Goal: Transaction & Acquisition: Purchase product/service

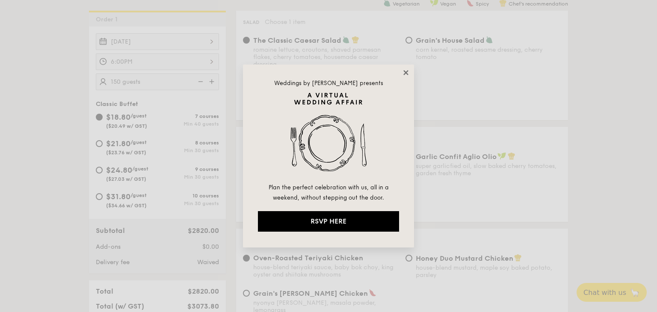
click at [404, 74] on icon at bounding box center [406, 73] width 8 height 8
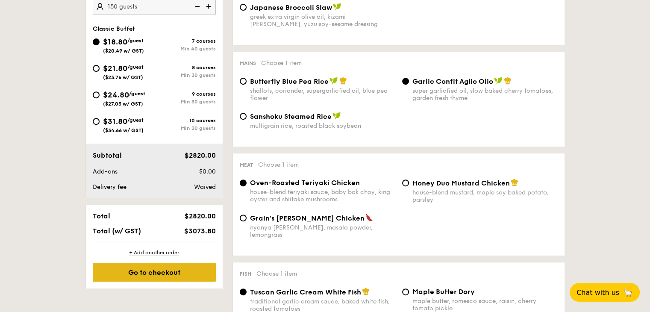
scroll to position [205, 0]
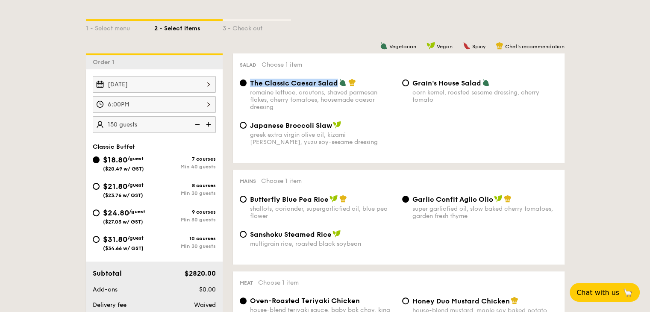
drag, startPoint x: 249, startPoint y: 77, endPoint x: 337, endPoint y: 85, distance: 88.0
click at [337, 85] on div "Salad Choose 1 item The Classic Caesar Salad romaine lettuce, croutons, shaved …" at bounding box center [399, 107] width 332 height 109
copy label "The Classic Caesar Salad"
drag, startPoint x: 492, startPoint y: 200, endPoint x: 415, endPoint y: 204, distance: 77.0
click at [415, 203] on span "Garlic Confit Aglio Olio" at bounding box center [453, 199] width 81 height 8
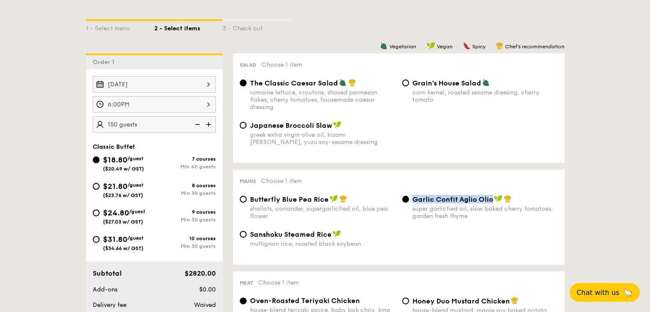
copy span "Garlic Confit Aglio Olio"
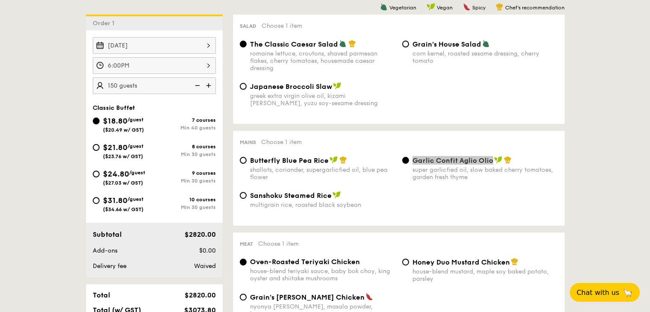
scroll to position [290, 0]
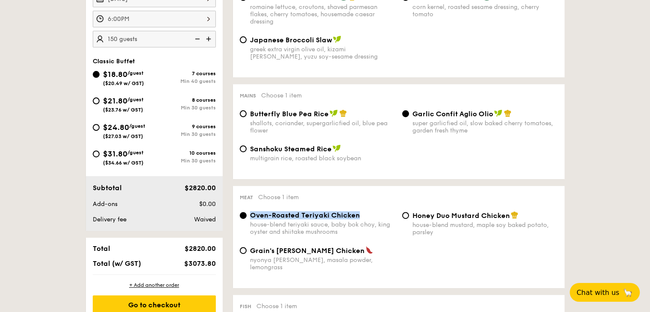
drag, startPoint x: 348, startPoint y: 218, endPoint x: 251, endPoint y: 219, distance: 96.6
click at [251, 219] on div "Oven-Roasted Teriyaki Chicken" at bounding box center [322, 215] width 145 height 8
copy span "Oven-Roasted Teriyaki Chicken"
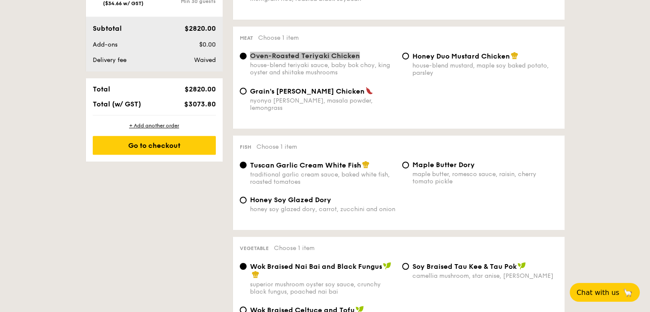
scroll to position [461, 0]
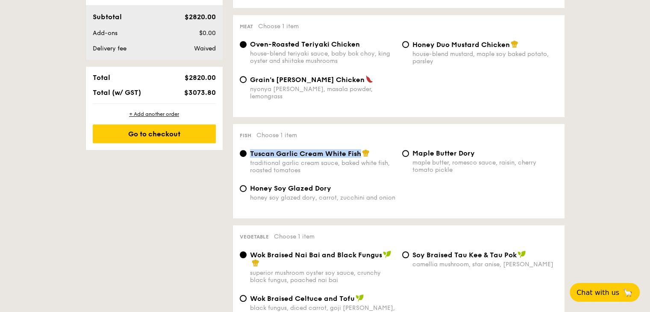
drag, startPoint x: 360, startPoint y: 151, endPoint x: 250, endPoint y: 150, distance: 109.4
click at [250, 150] on div "Tuscan Garlic Cream White Fish" at bounding box center [322, 153] width 145 height 9
copy span "Tuscan Garlic Cream White Fish"
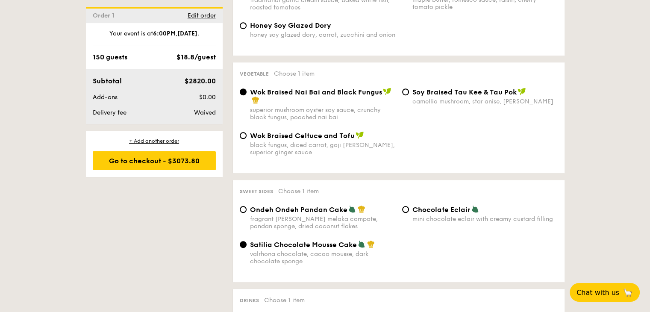
scroll to position [632, 0]
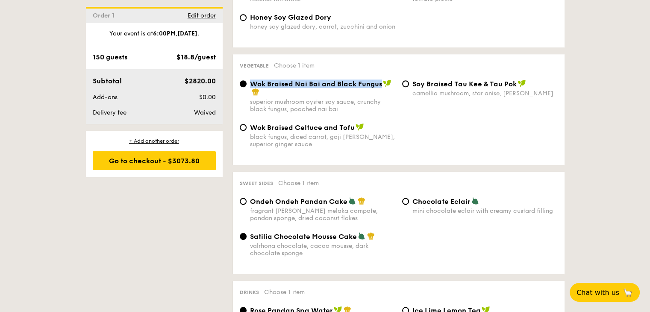
drag, startPoint x: 381, startPoint y: 80, endPoint x: 251, endPoint y: 84, distance: 130.0
click at [251, 84] on span "Wok Braised Nai Bai and Black Fungus" at bounding box center [316, 84] width 132 height 8
copy span "Wok Braised Nai Bai and Black Fungus"
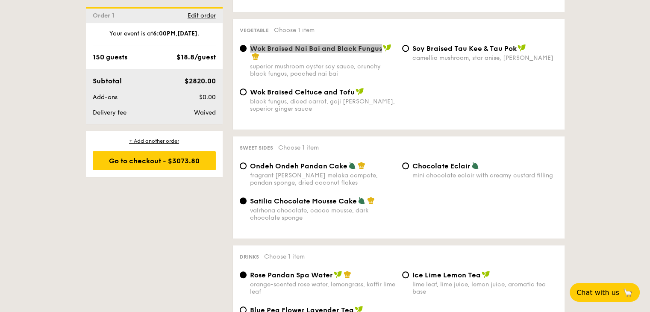
scroll to position [718, 0]
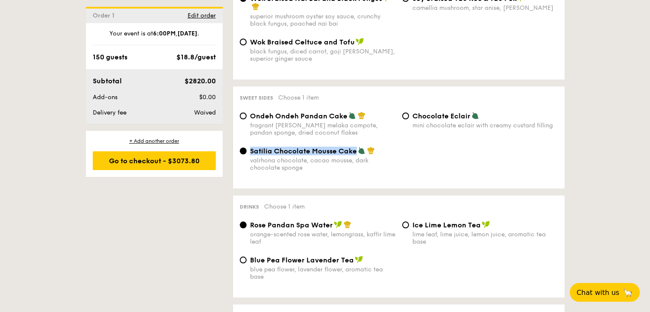
drag, startPoint x: 357, startPoint y: 153, endPoint x: 246, endPoint y: 156, distance: 110.8
click at [246, 156] on div "Satilia Chocolate Mousse Cake valrhona chocolate, cacao mousse, dark chocolate …" at bounding box center [317, 159] width 162 height 25
copy span "Satilia Chocolate Mousse Cake"
drag, startPoint x: 248, startPoint y: 218, endPoint x: 330, endPoint y: 224, distance: 82.3
click at [330, 224] on div "Drinks Choose 1 item Rose Pandan Spa Water orange-scented rose water, lemongras…" at bounding box center [399, 246] width 332 height 102
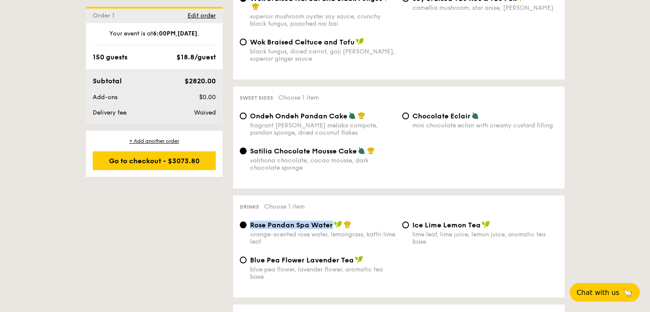
copy label "Rose Pandan Spa Water"
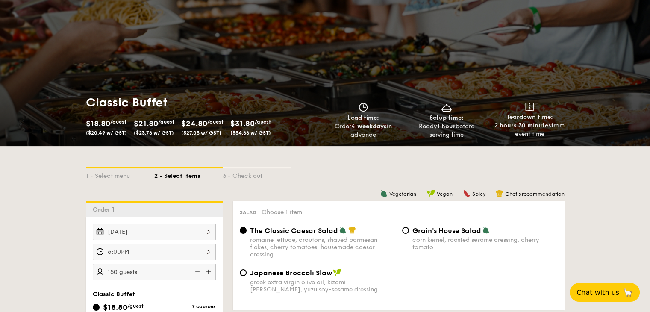
scroll to position [171, 0]
